Goal: Task Accomplishment & Management: Use online tool/utility

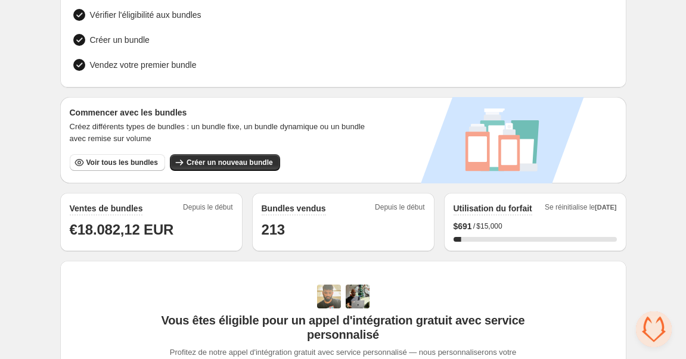
scroll to position [121, 0]
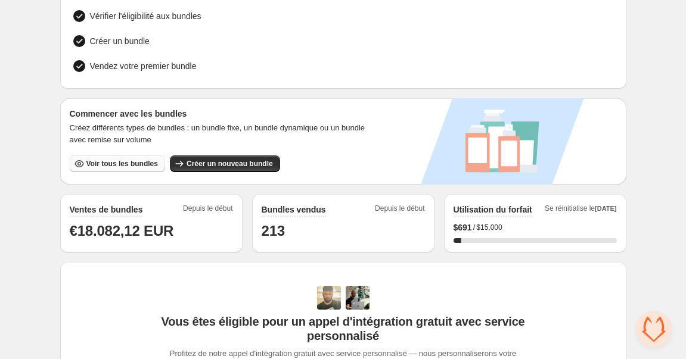
click at [127, 160] on span "Voir tous les bundles" at bounding box center [121, 164] width 71 height 10
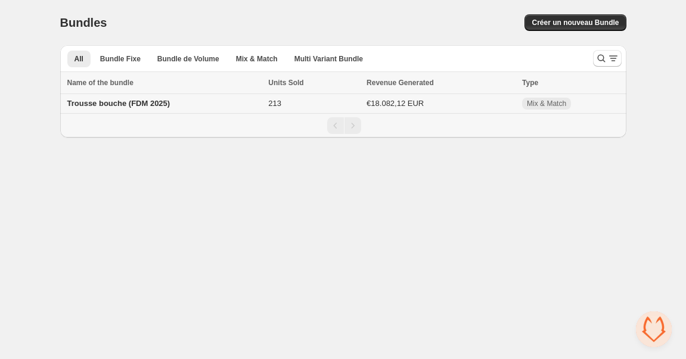
click at [225, 96] on td "Trousse bouche (FDM 2025)" at bounding box center [162, 104] width 205 height 20
